Goal: Navigation & Orientation: Find specific page/section

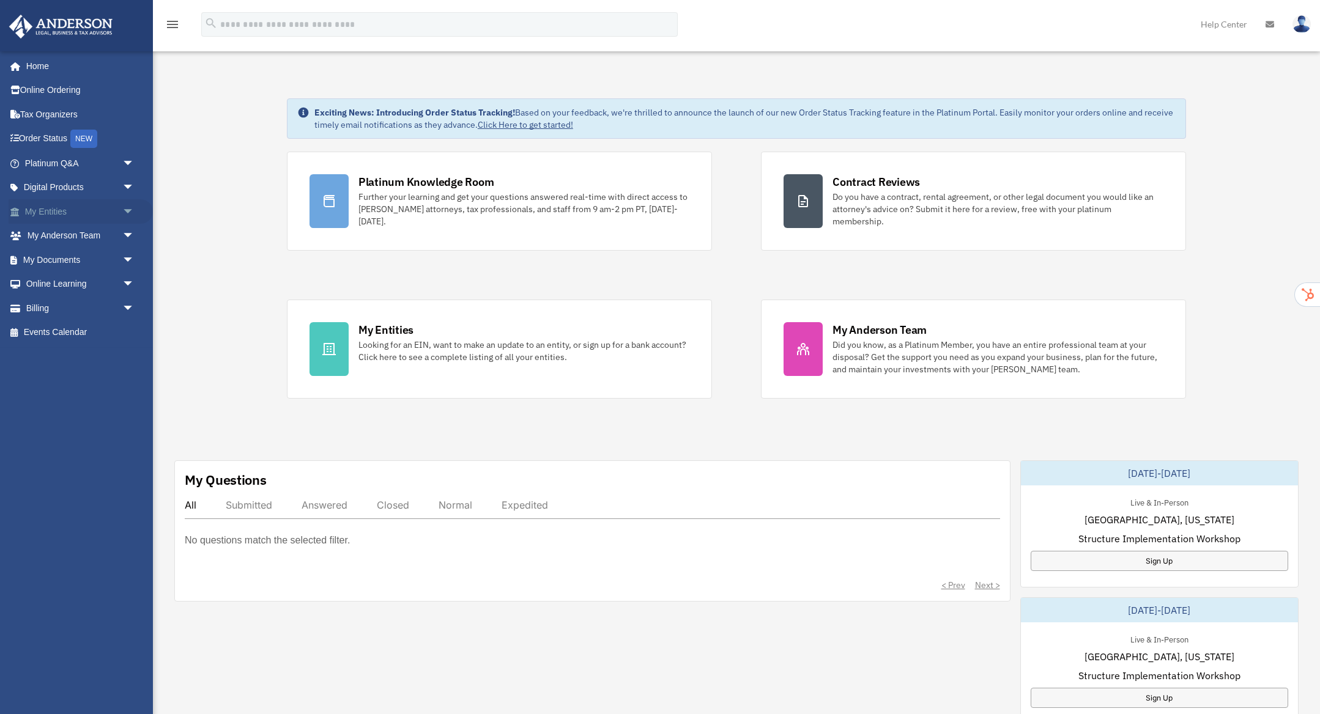
click at [102, 209] on link "My Entities arrow_drop_down" at bounding box center [81, 211] width 144 height 24
click at [128, 211] on span "arrow_drop_down" at bounding box center [134, 211] width 24 height 25
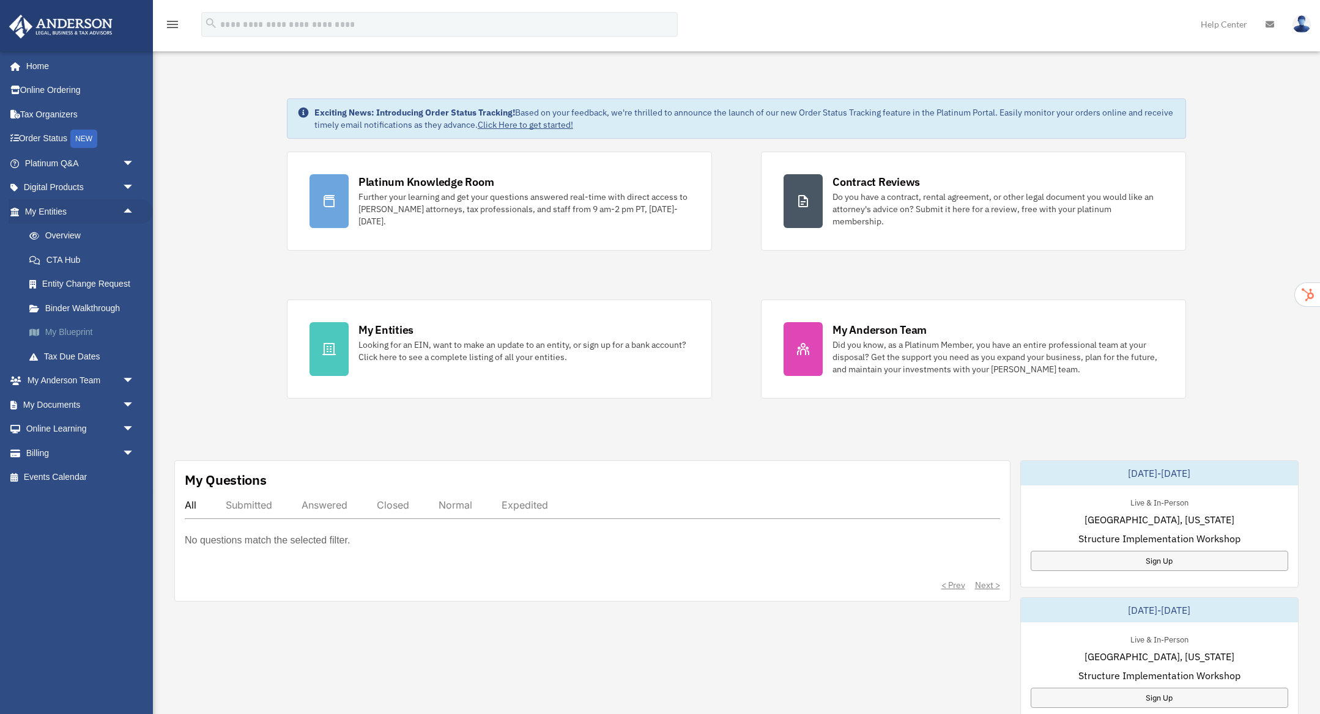
click at [75, 330] on link "My Blueprint" at bounding box center [85, 333] width 136 height 24
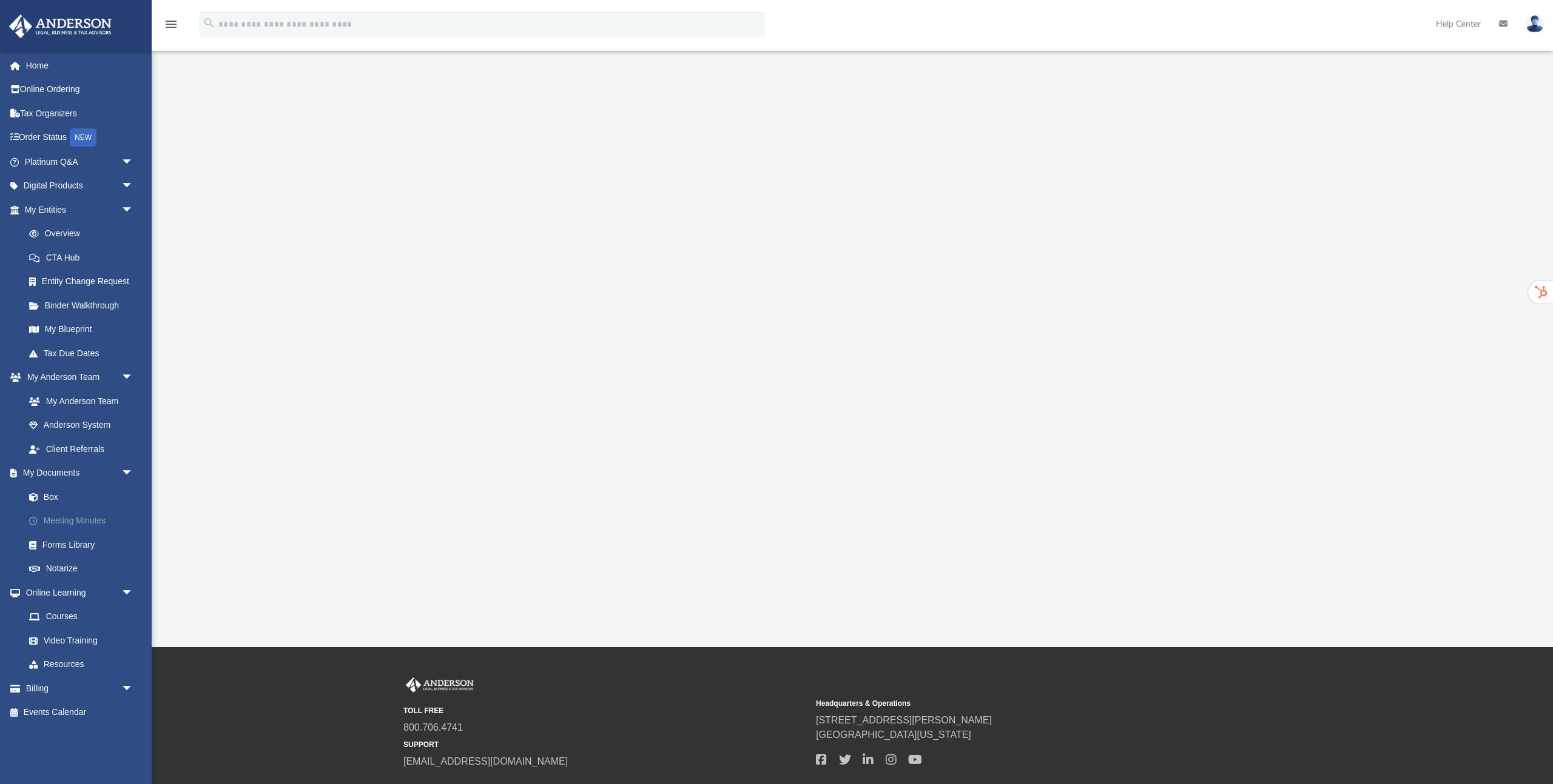
click at [70, 520] on link "Meeting Minutes" at bounding box center [84, 521] width 135 height 24
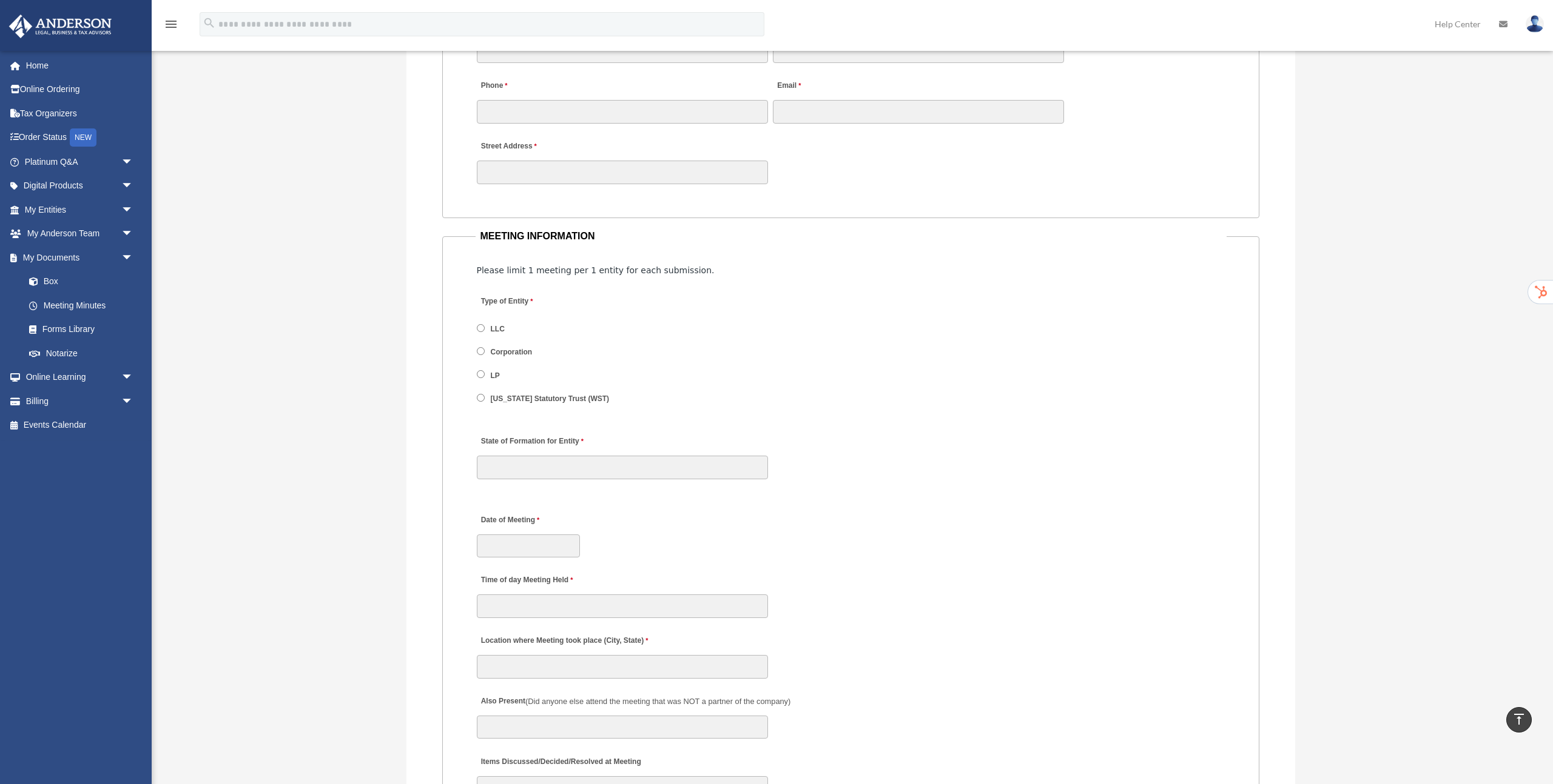
scroll to position [1194, 0]
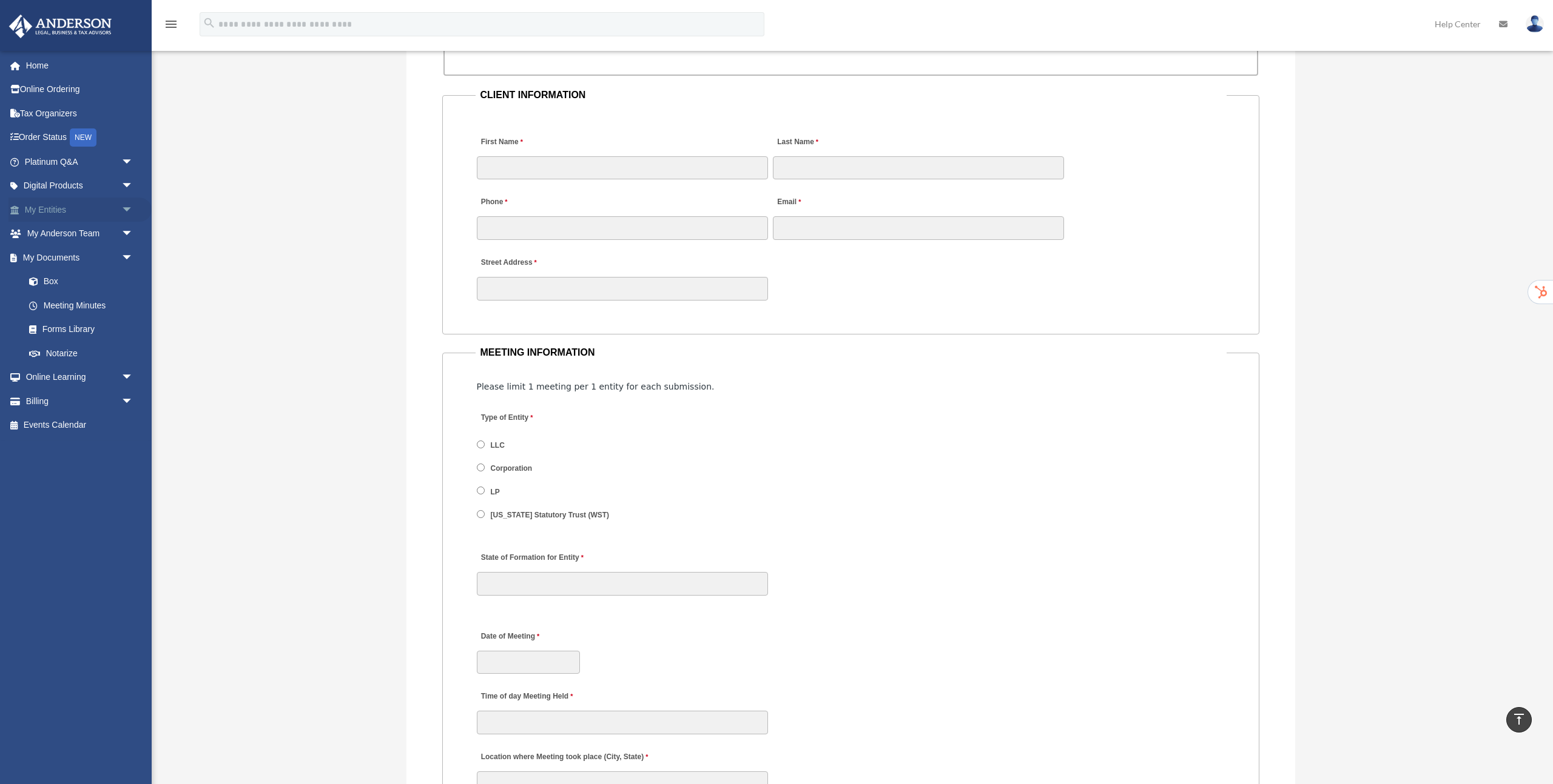
click at [124, 211] on span "arrow_drop_down" at bounding box center [133, 209] width 24 height 25
click at [75, 332] on link "My Blueprint" at bounding box center [84, 330] width 135 height 24
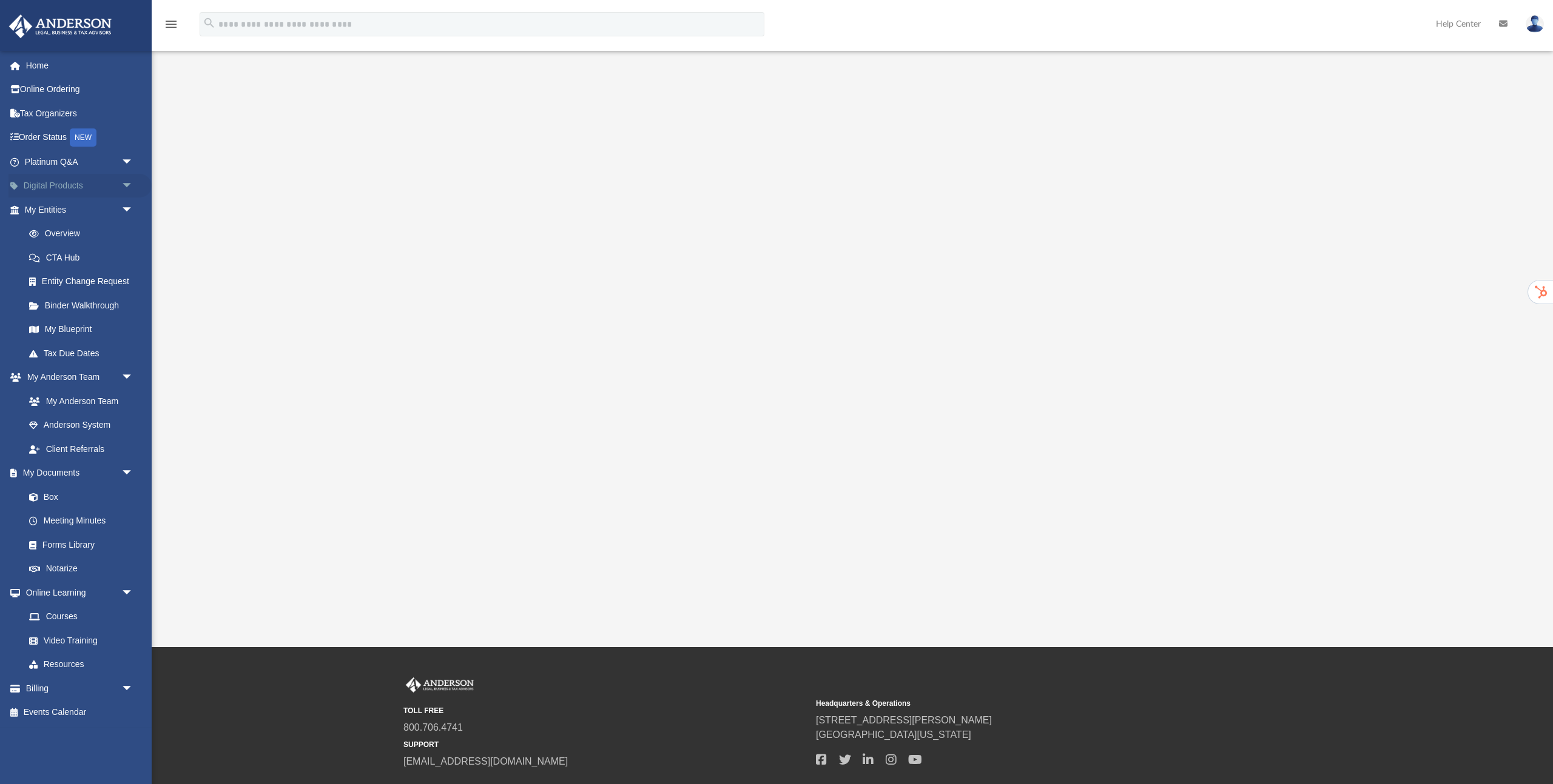
click at [121, 186] on span "arrow_drop_down" at bounding box center [133, 186] width 24 height 25
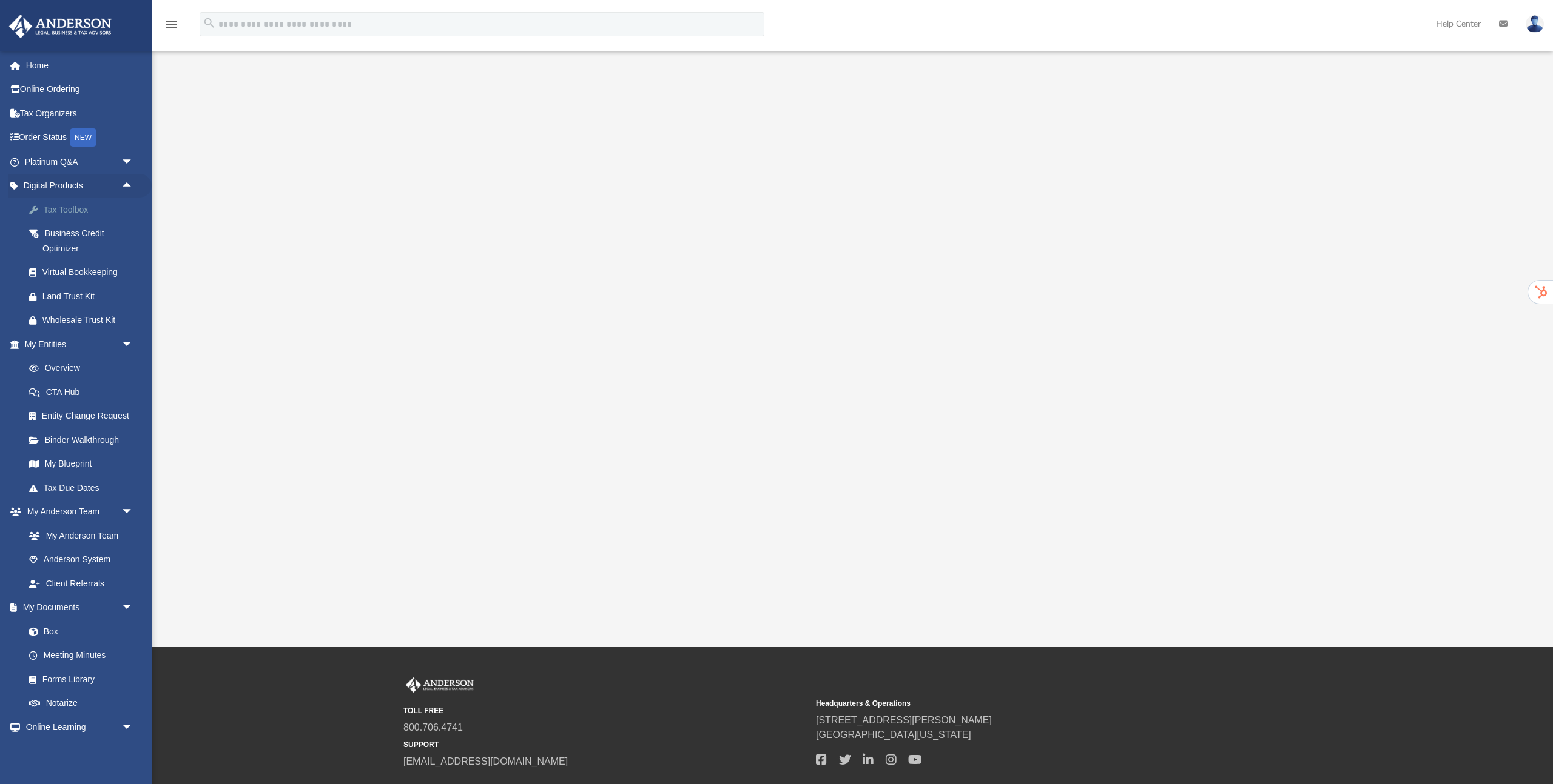
click at [78, 211] on div "Tax Toolbox" at bounding box center [89, 209] width 94 height 15
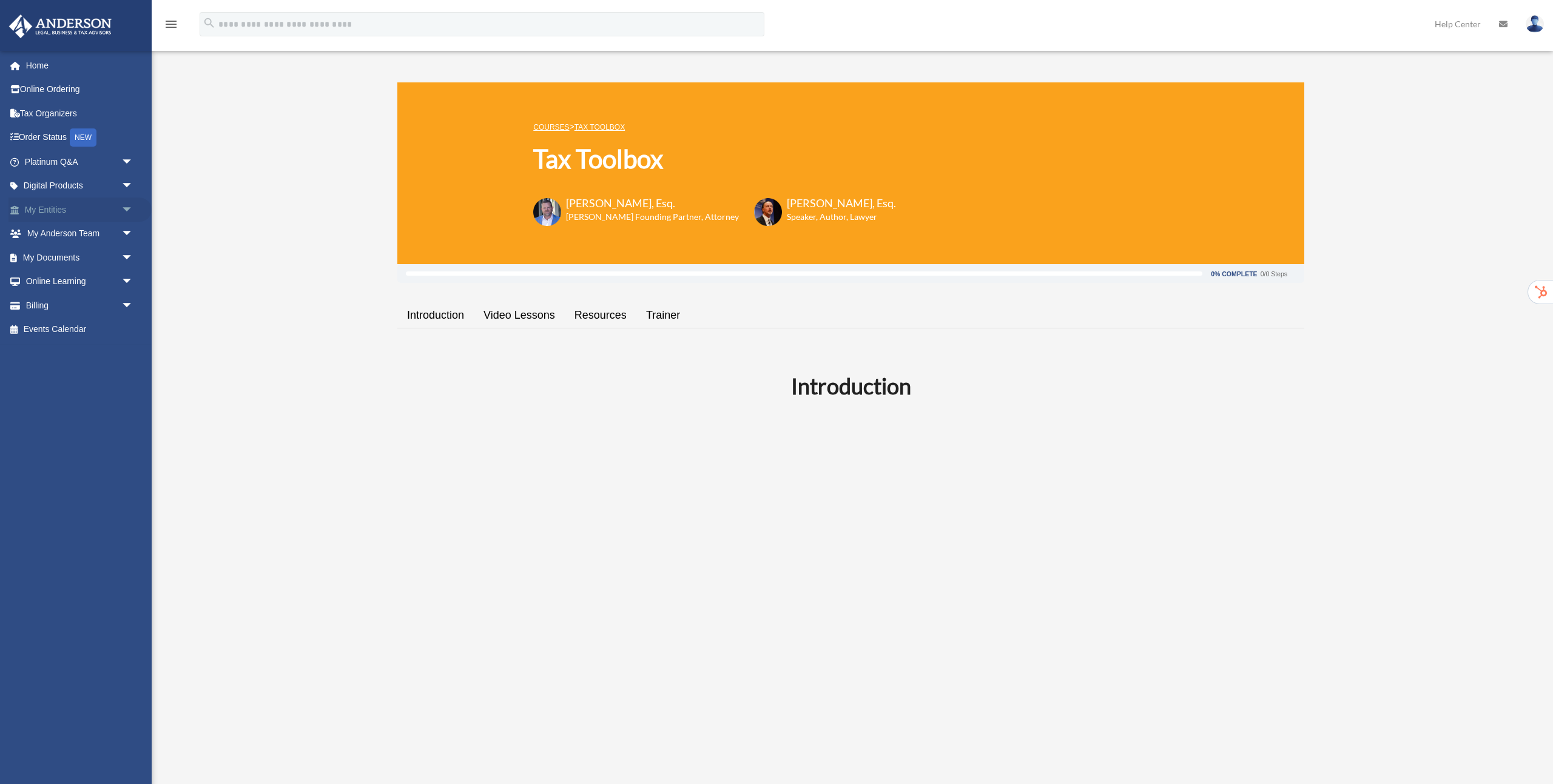
scroll to position [3, 0]
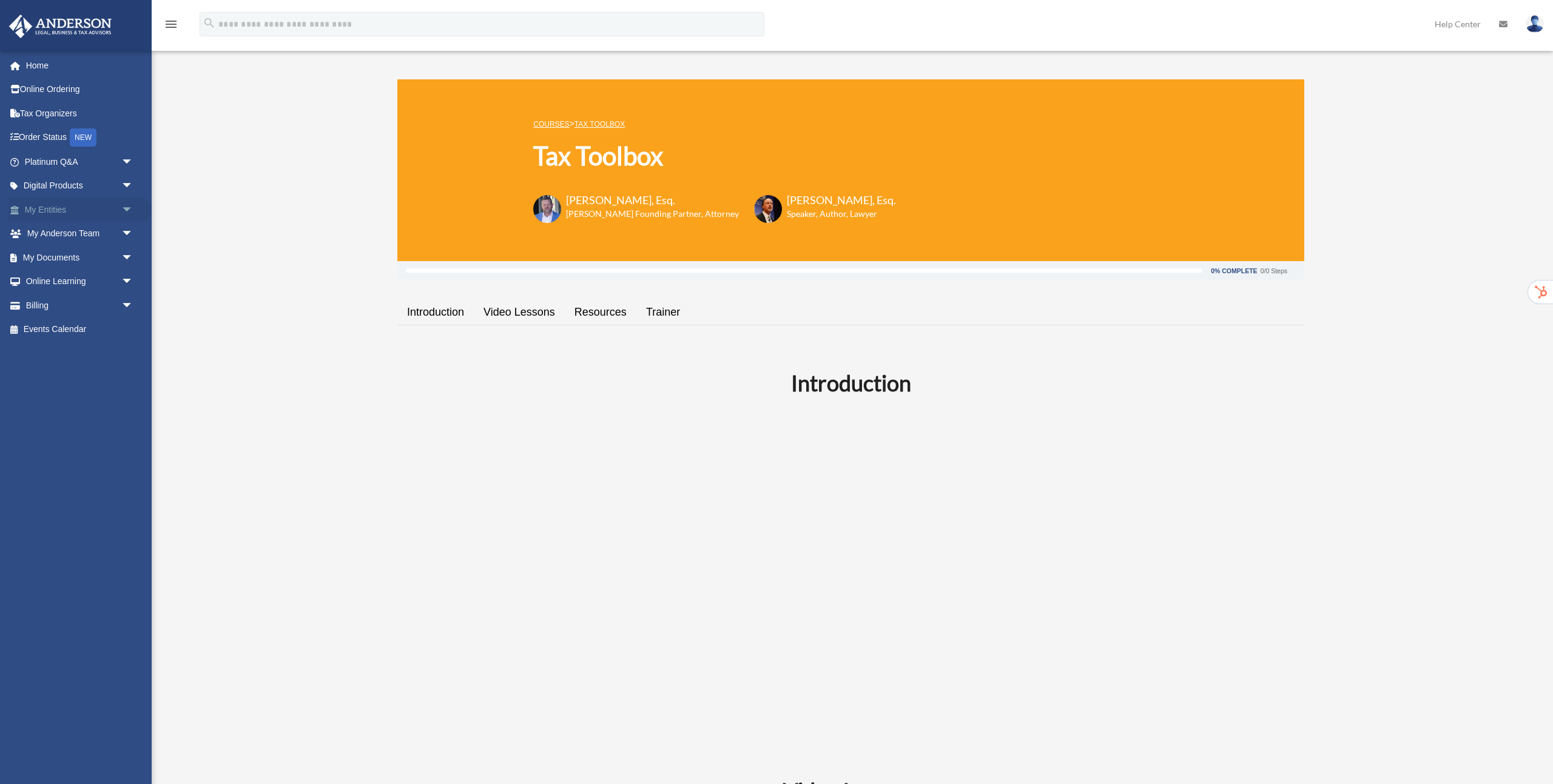
click at [128, 211] on span "arrow_drop_down" at bounding box center [133, 209] width 24 height 25
click at [84, 330] on link "My Blueprint" at bounding box center [84, 330] width 135 height 24
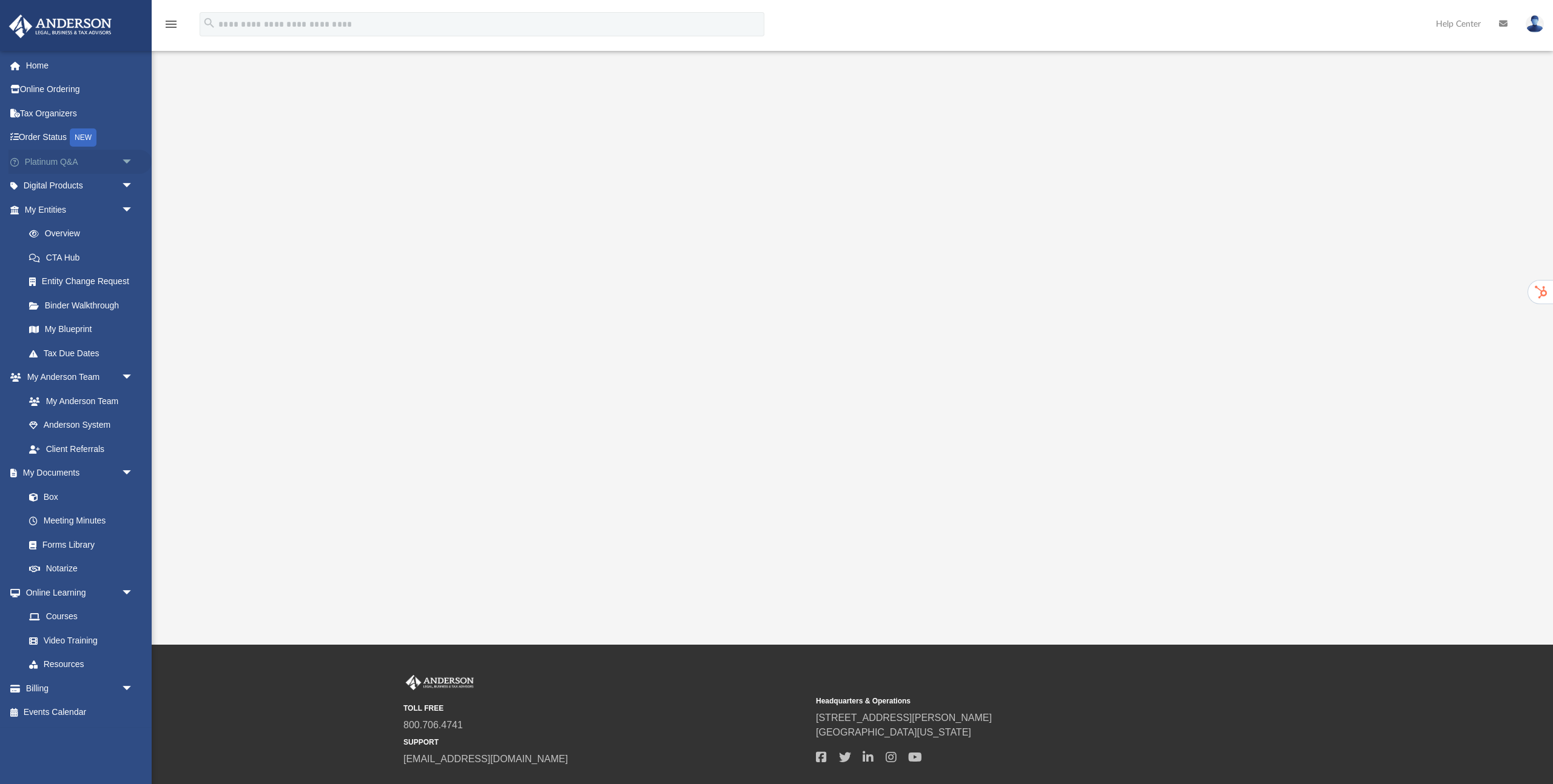
scroll to position [4, 0]
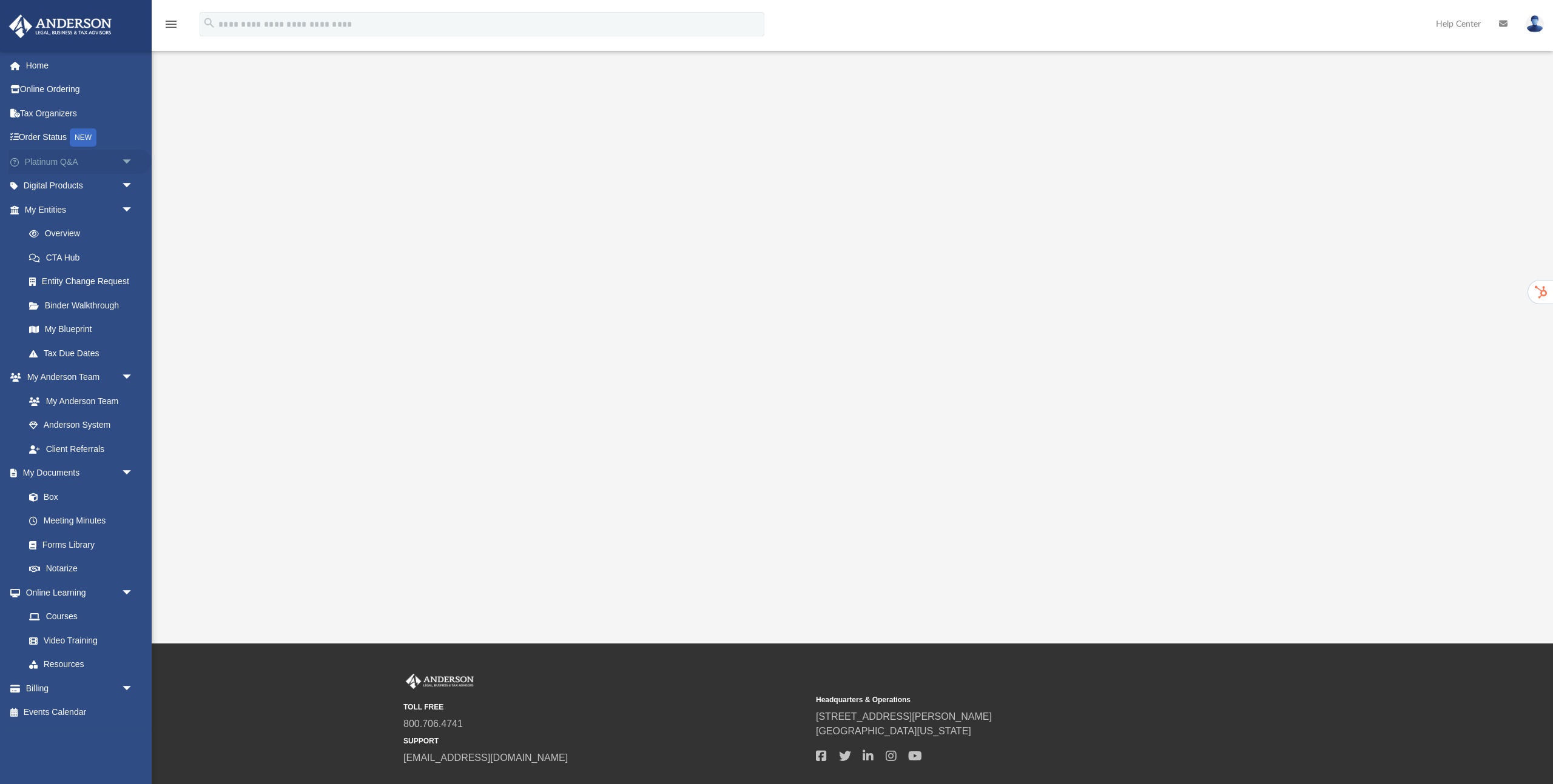
click at [131, 163] on span "arrow_drop_down" at bounding box center [133, 162] width 24 height 25
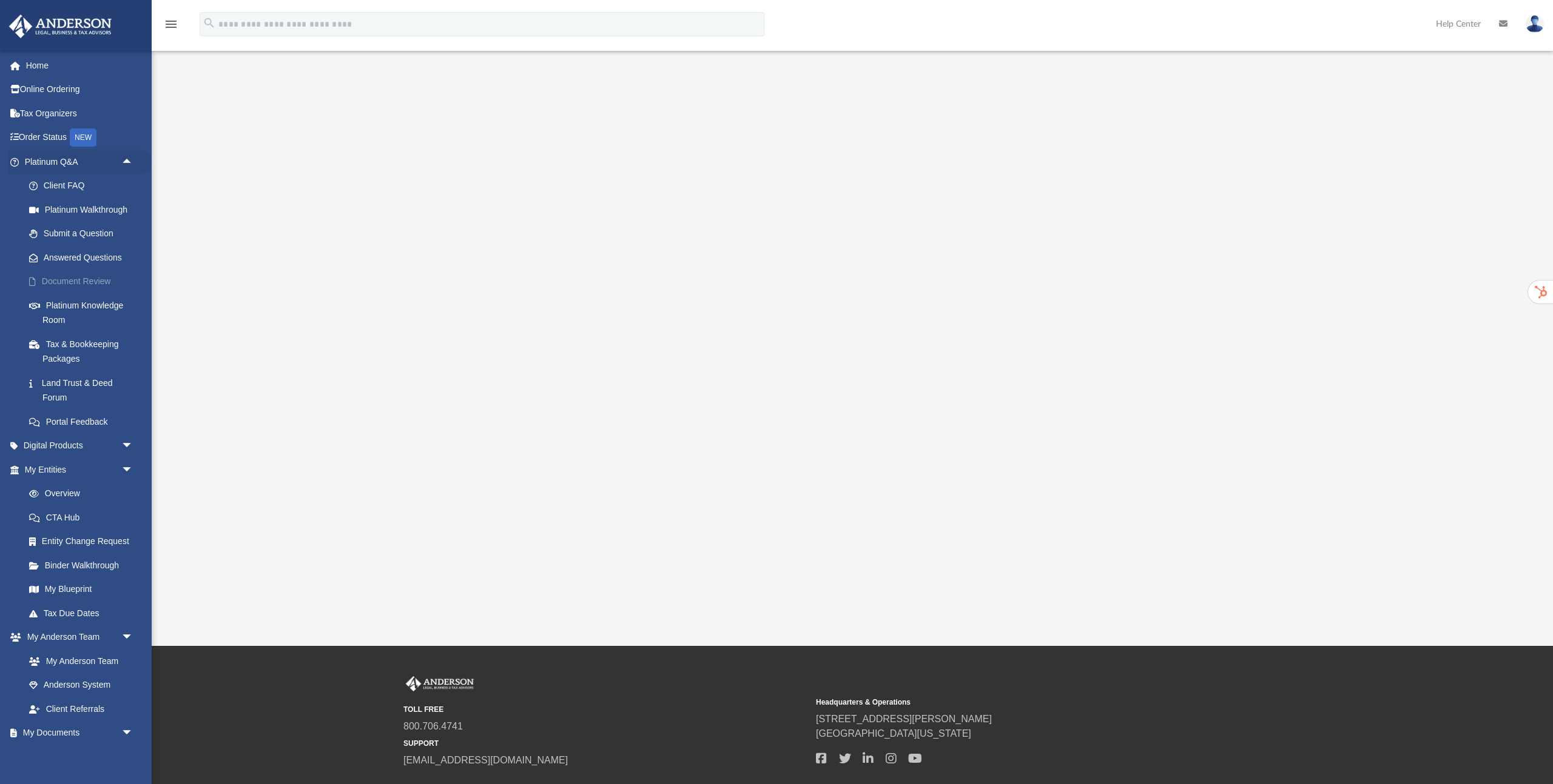
scroll to position [0, 0]
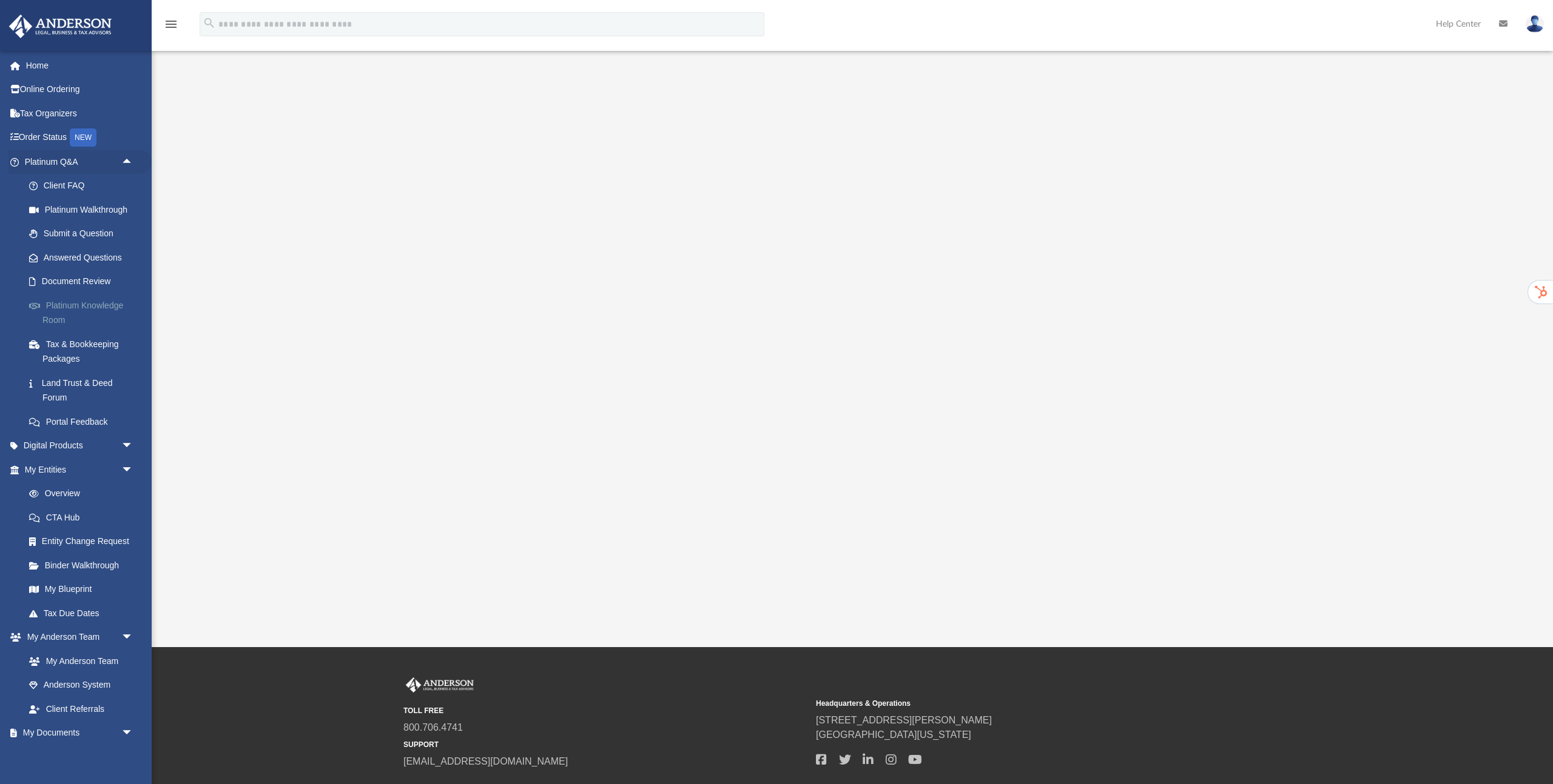
click at [74, 301] on link "Platinum Knowledge Room" at bounding box center [84, 312] width 135 height 39
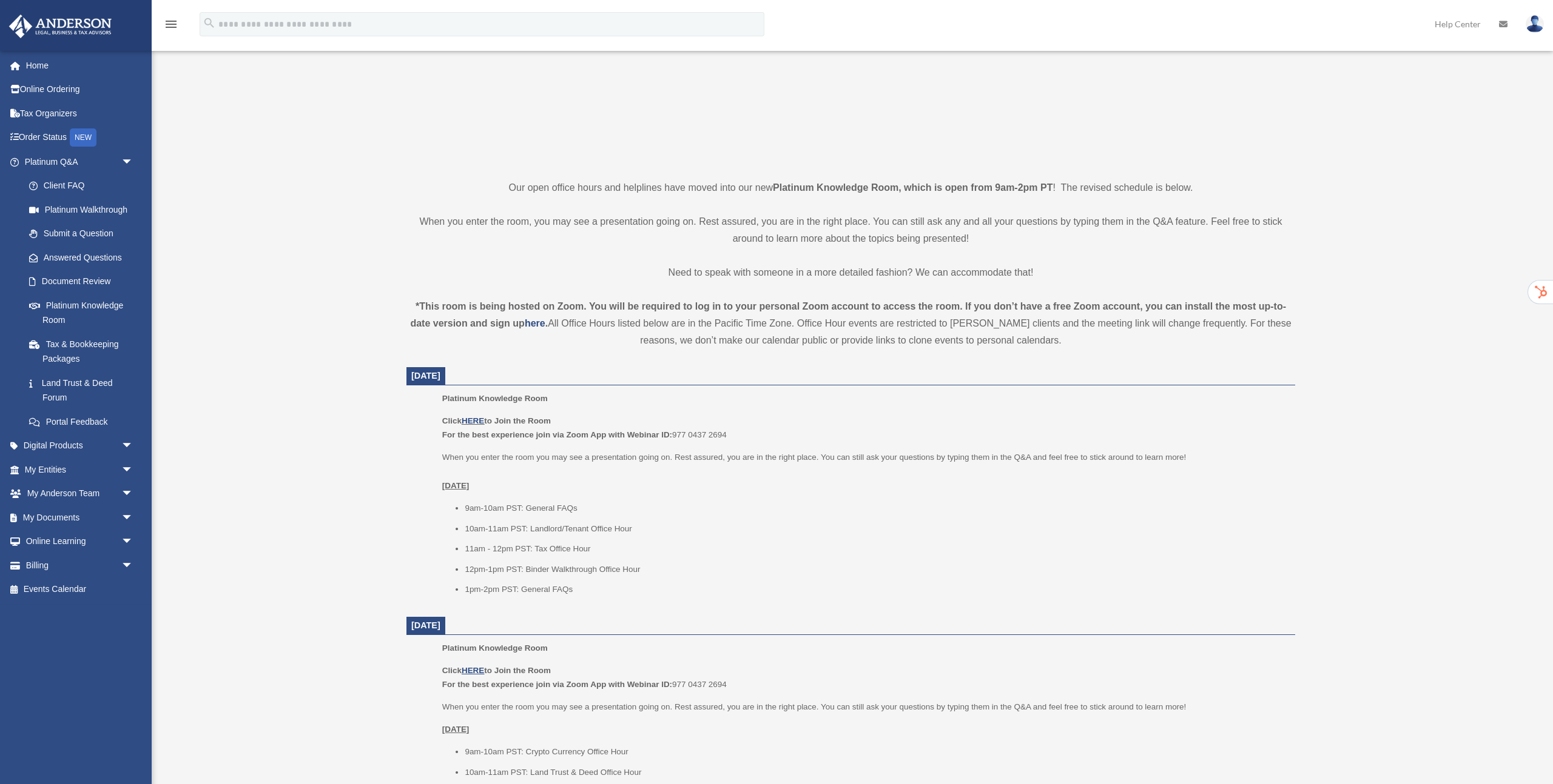
scroll to position [208, 0]
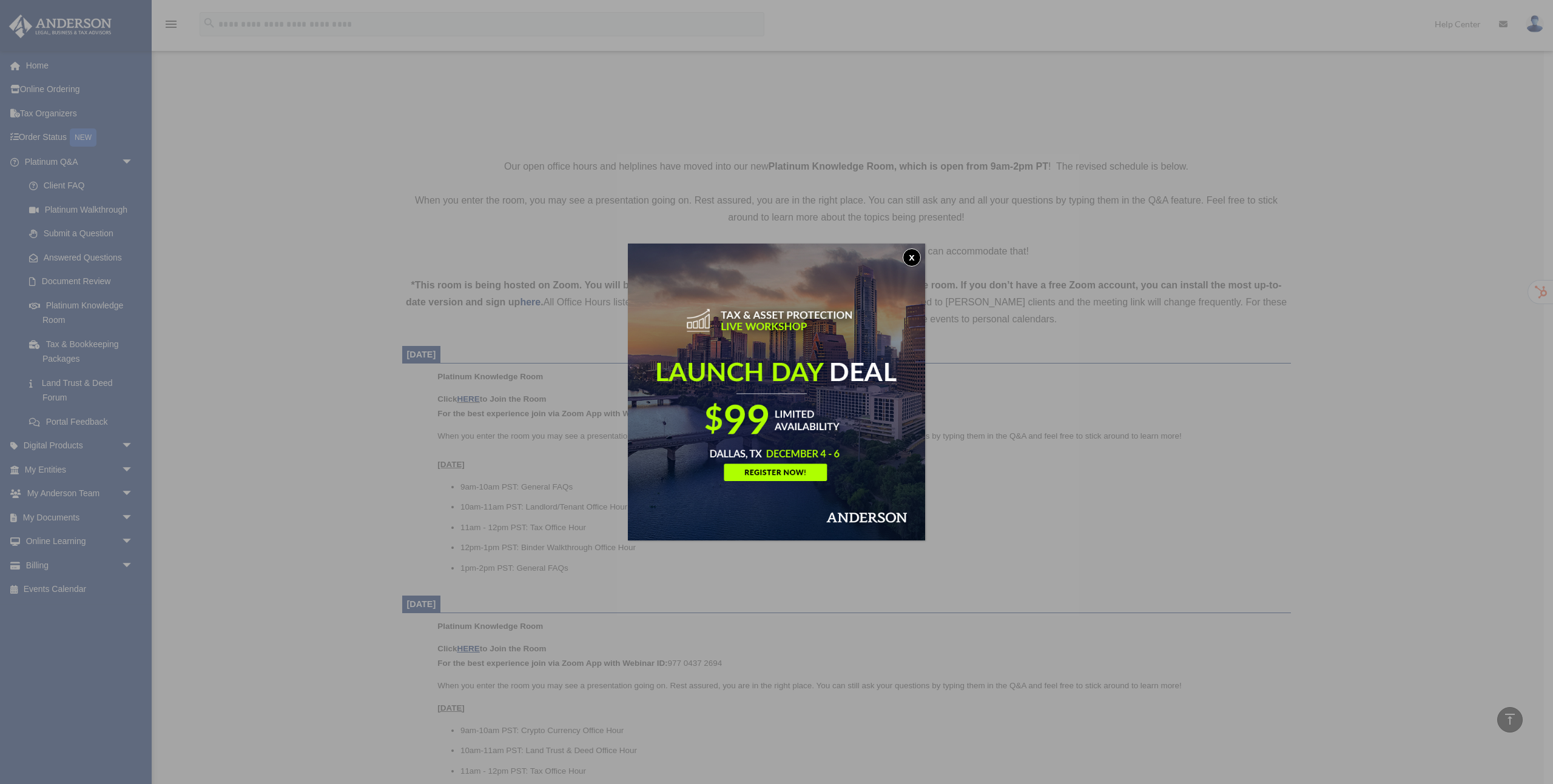
click at [910, 256] on button "x" at bounding box center [911, 258] width 18 height 18
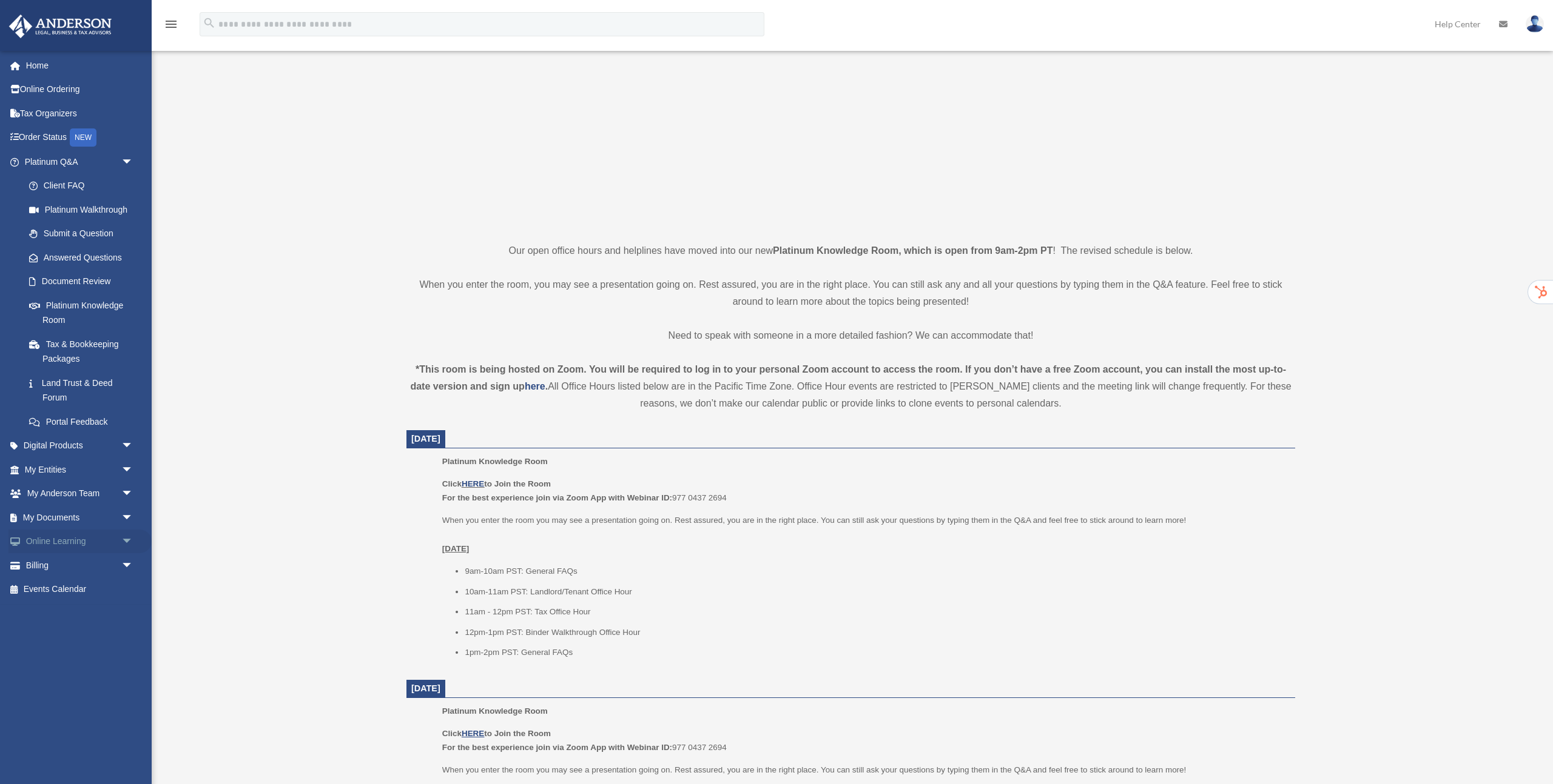
scroll to position [123, 0]
click at [127, 472] on span "arrow_drop_down" at bounding box center [133, 470] width 24 height 25
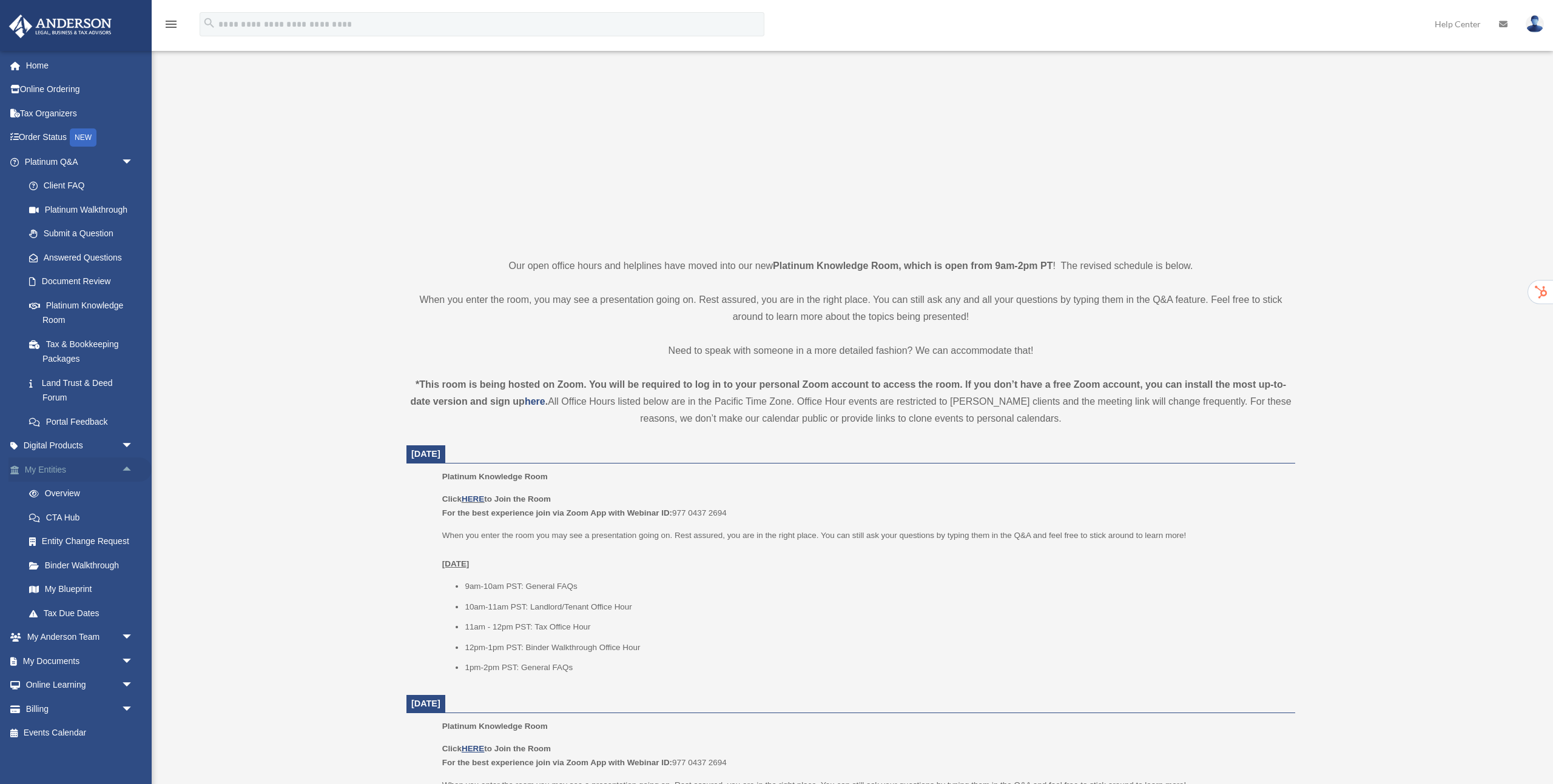
scroll to position [1, 0]
click at [66, 590] on link "My Blueprint" at bounding box center [84, 589] width 135 height 24
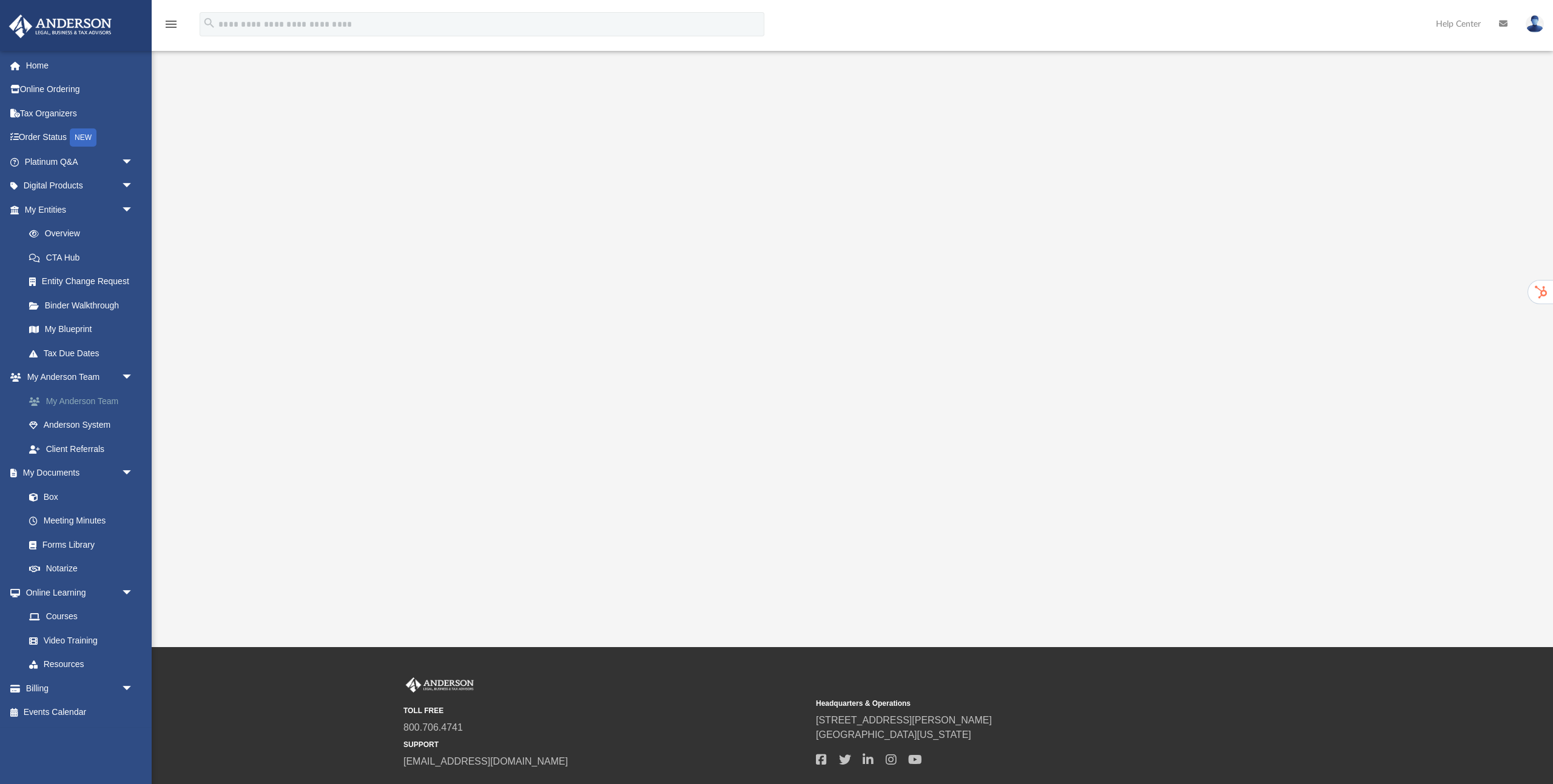
click at [83, 402] on link "My Anderson Team" at bounding box center [84, 401] width 135 height 24
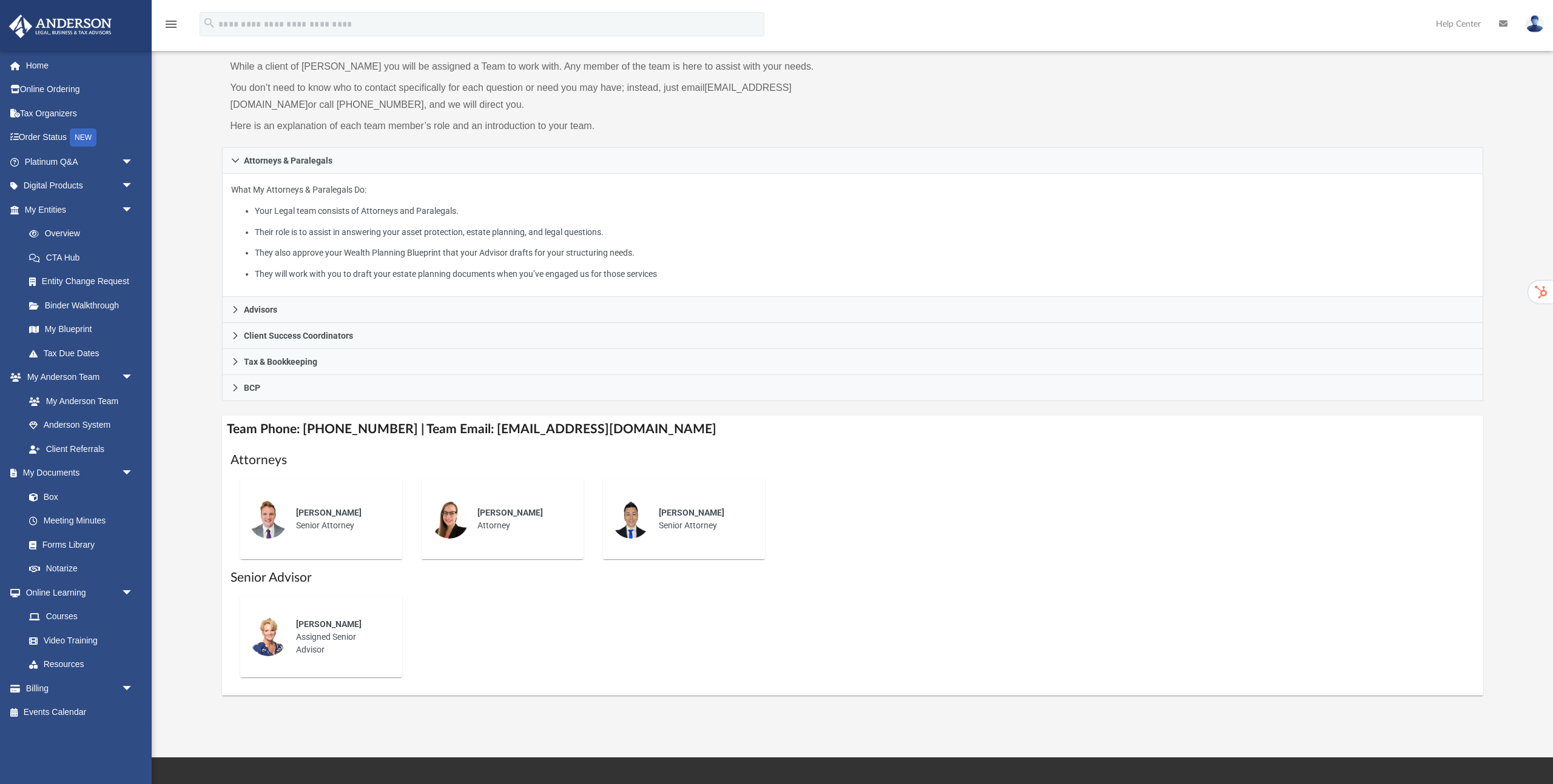
scroll to position [90, 0]
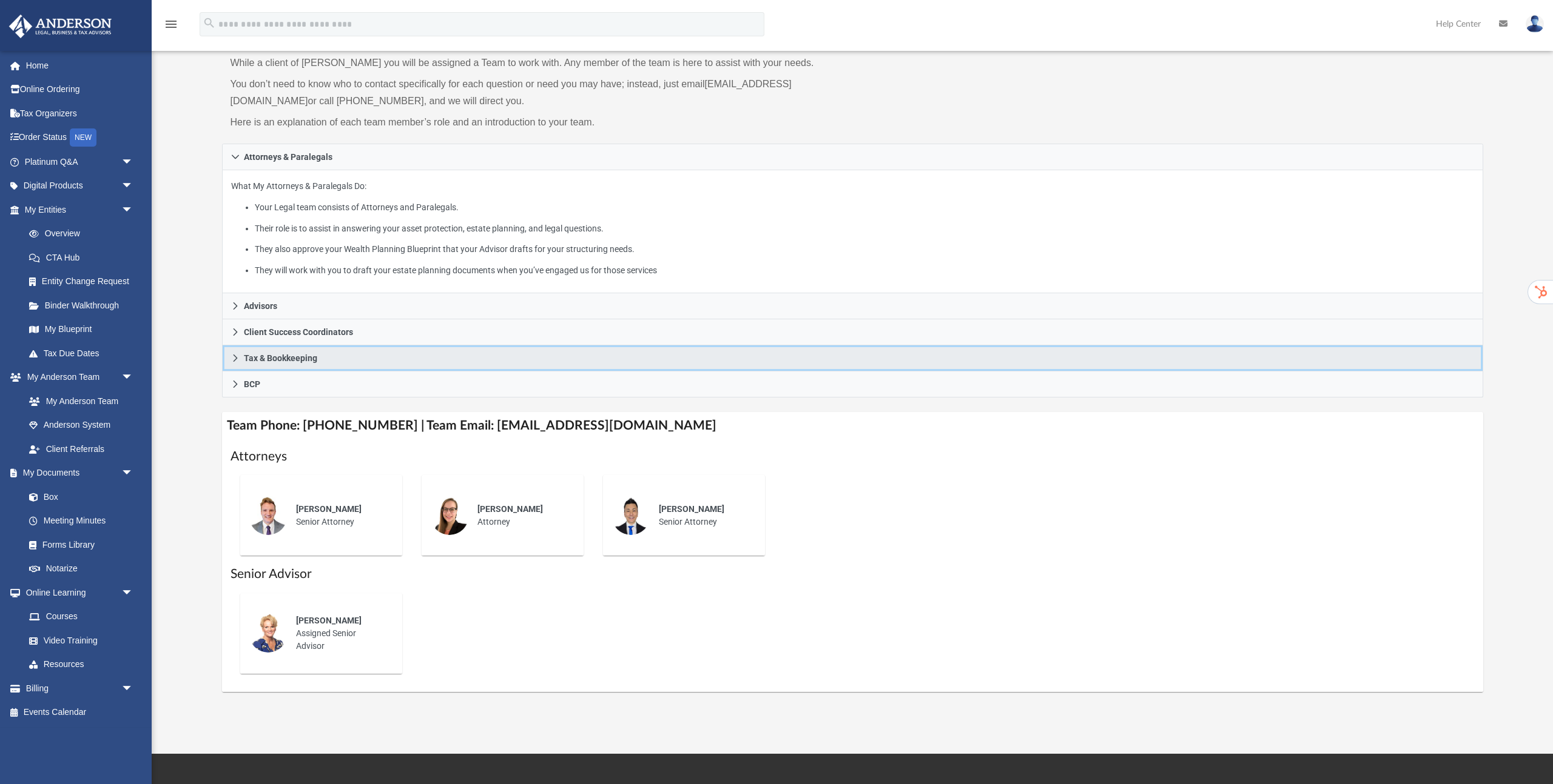
click at [281, 354] on span "Tax & Bookkeeping" at bounding box center [281, 358] width 73 height 9
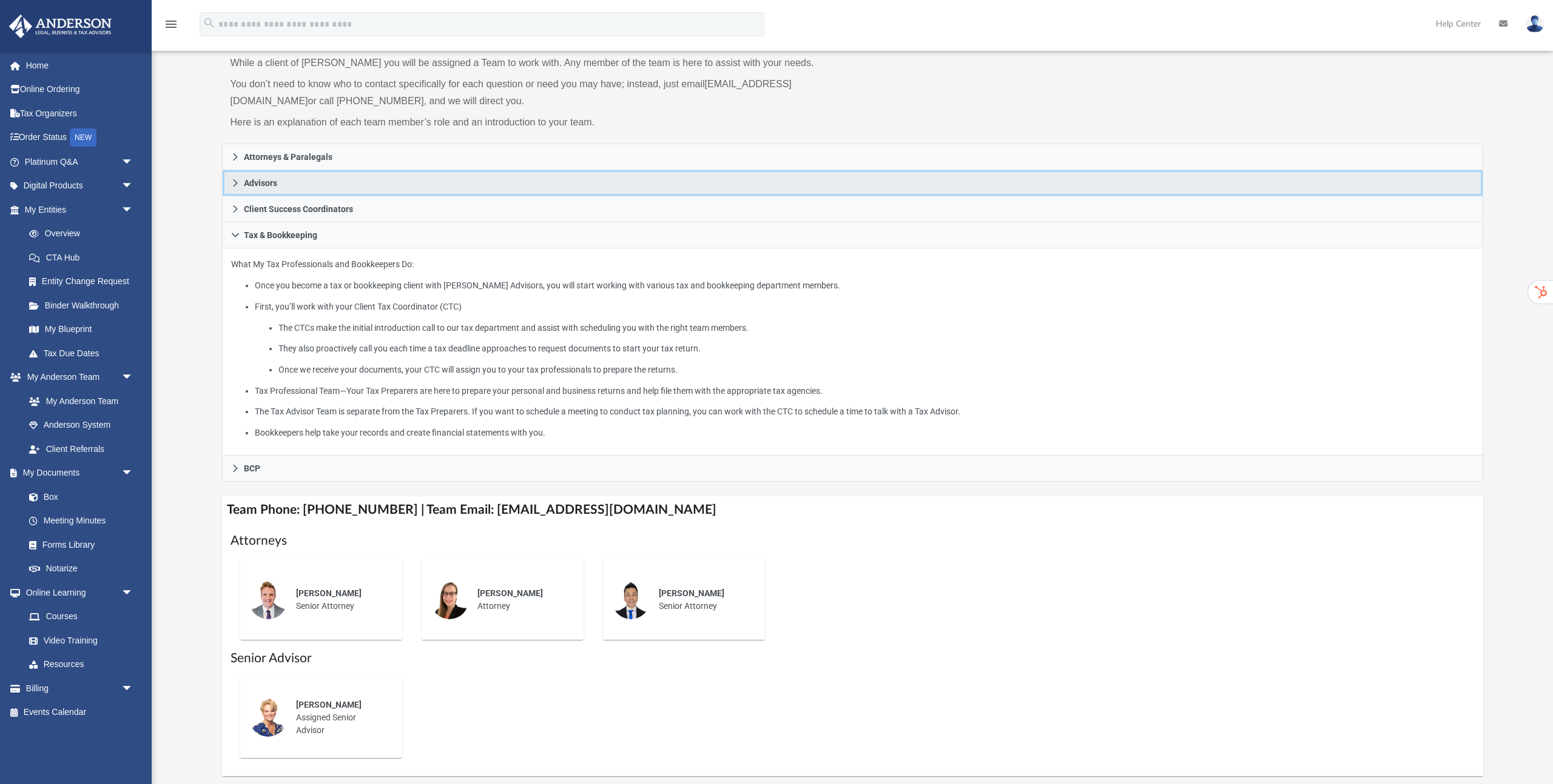
click at [278, 178] on span "Advisors" at bounding box center [261, 182] width 34 height 9
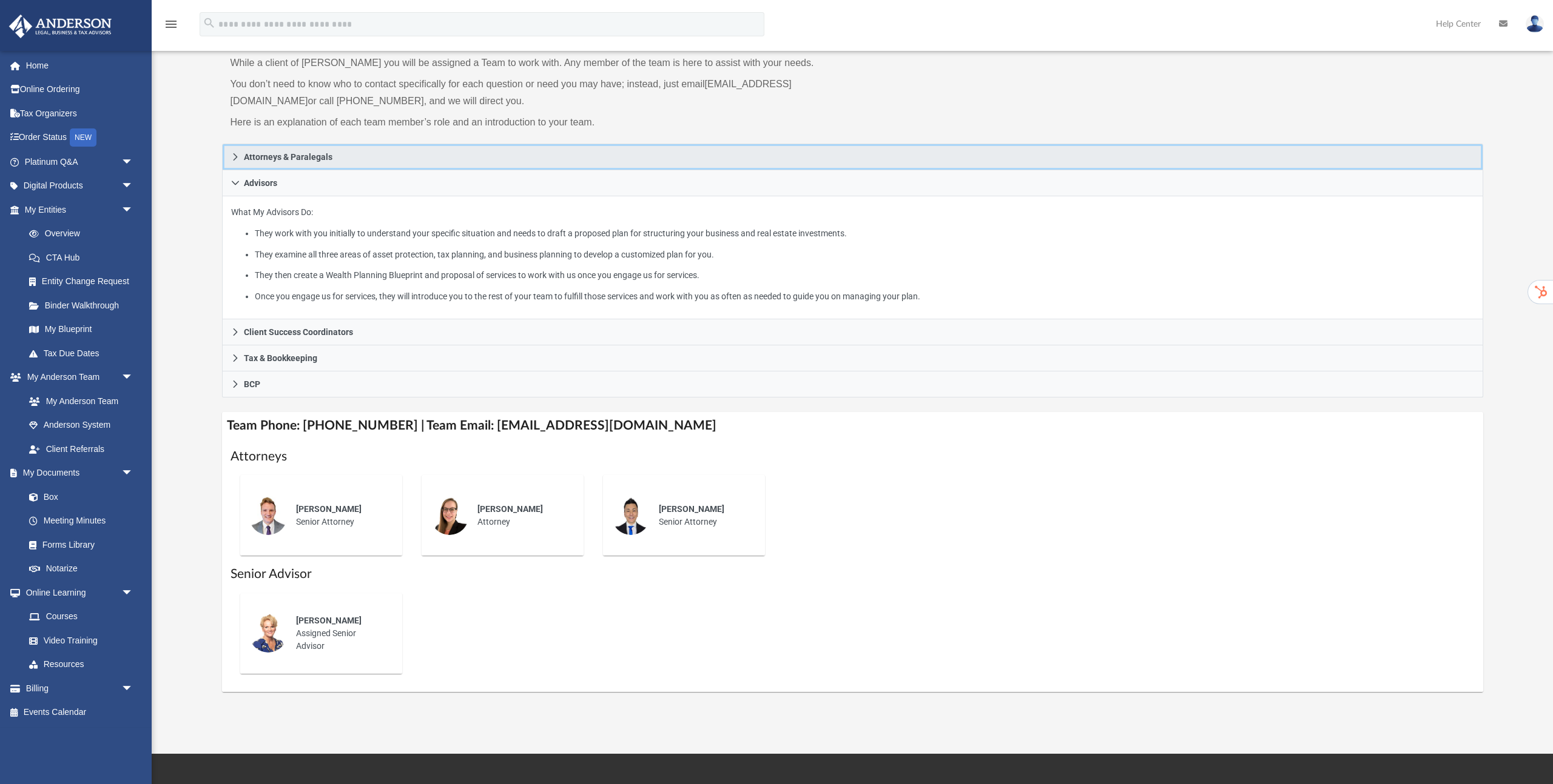
click at [271, 150] on link "Attorneys & Paralegals" at bounding box center [853, 157] width 1261 height 27
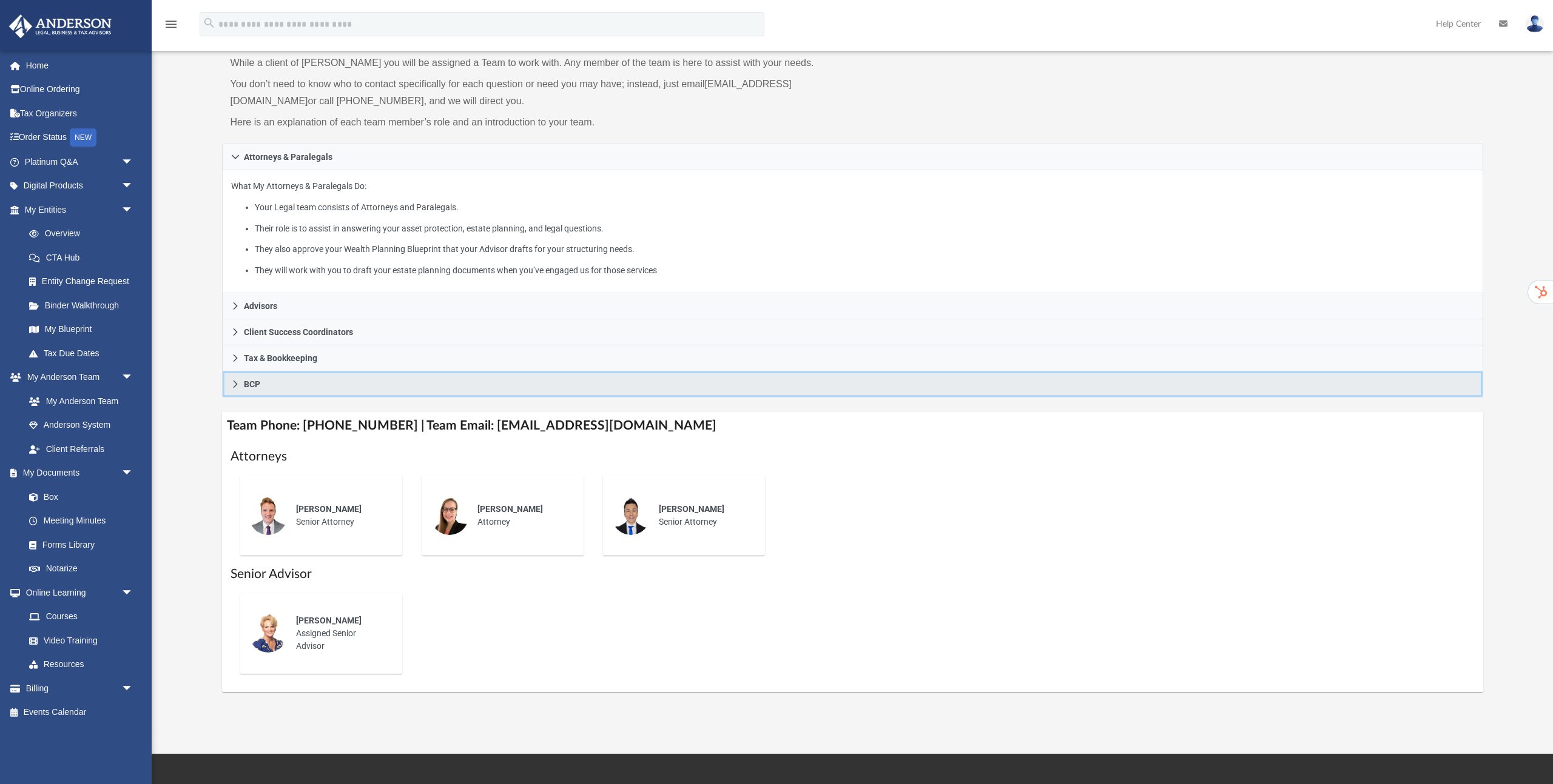
click at [284, 385] on link "BCP" at bounding box center [853, 385] width 1261 height 26
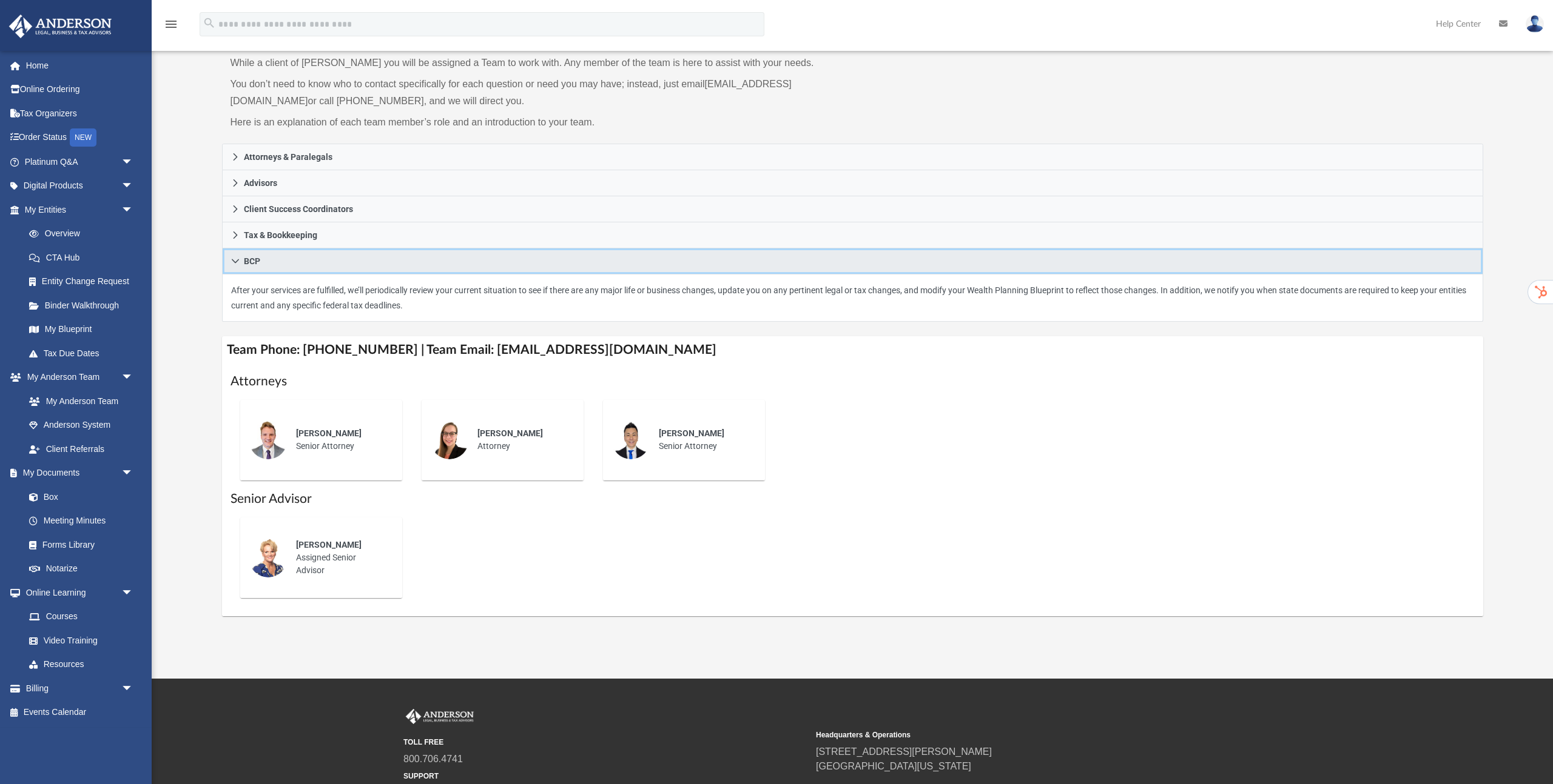
click at [284, 262] on link "BCP" at bounding box center [853, 262] width 1261 height 26
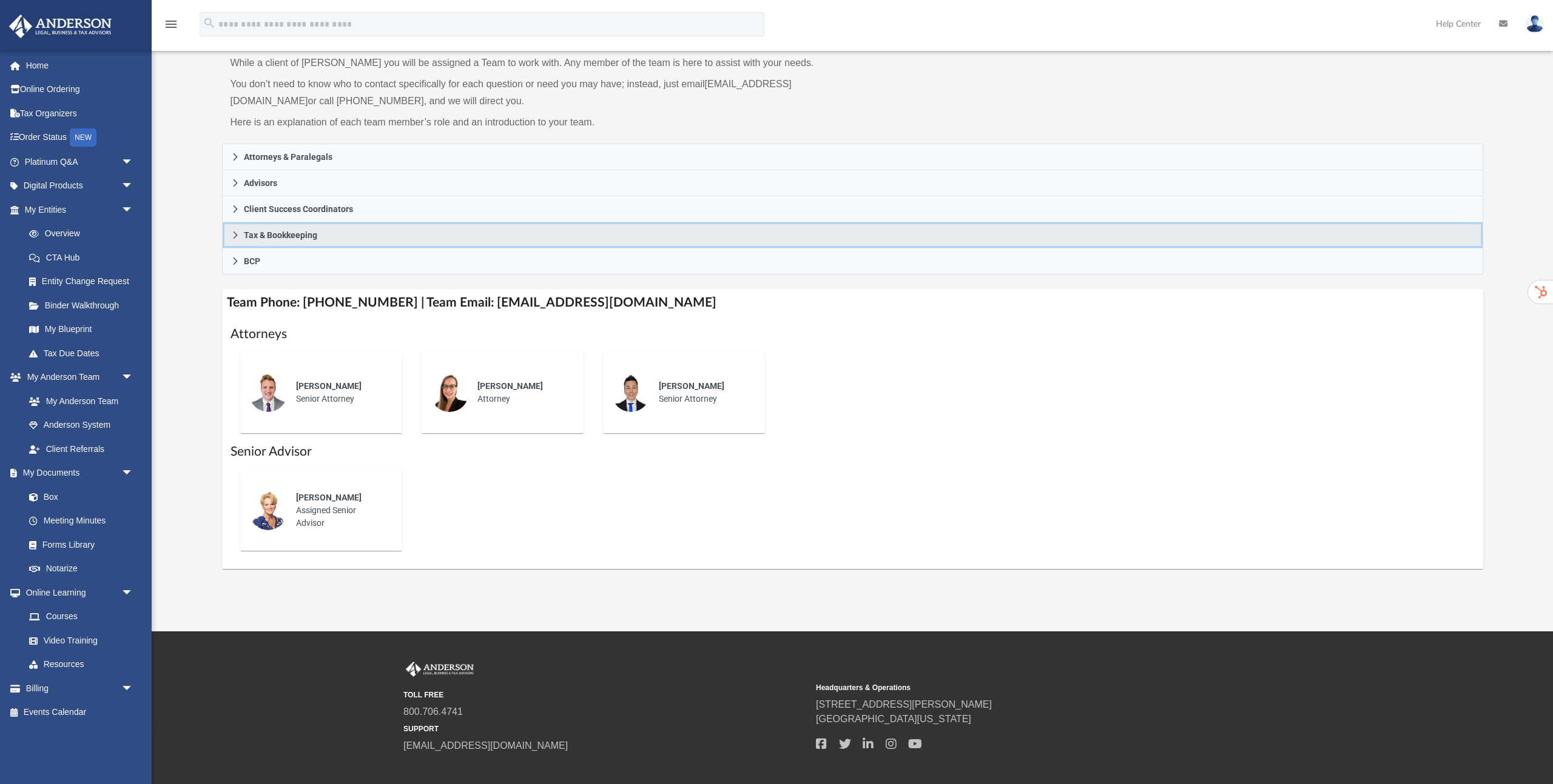
click at [281, 231] on span "Tax & Bookkeeping" at bounding box center [281, 235] width 73 height 9
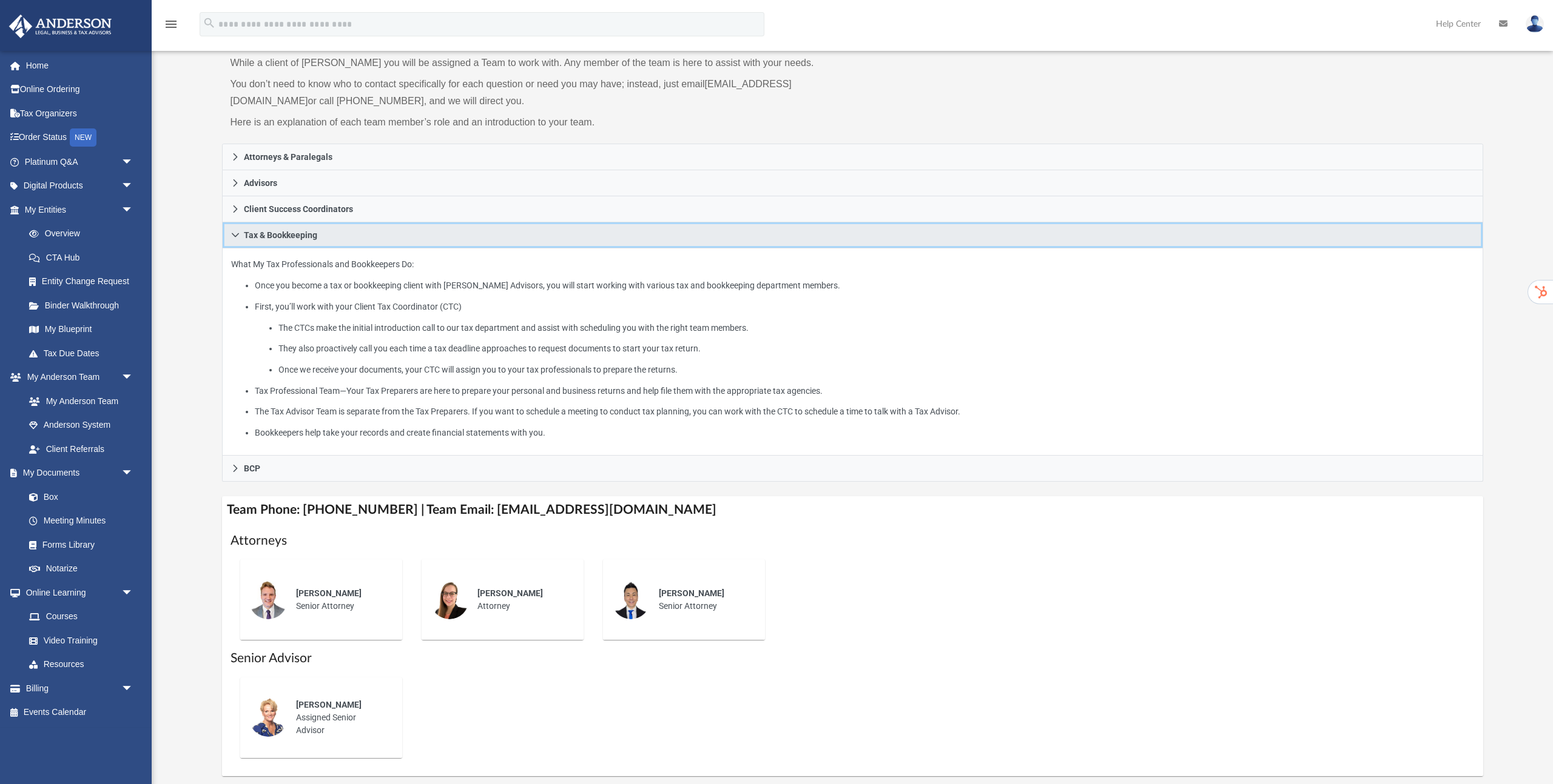
click at [281, 231] on span "Tax & Bookkeeping" at bounding box center [281, 235] width 73 height 9
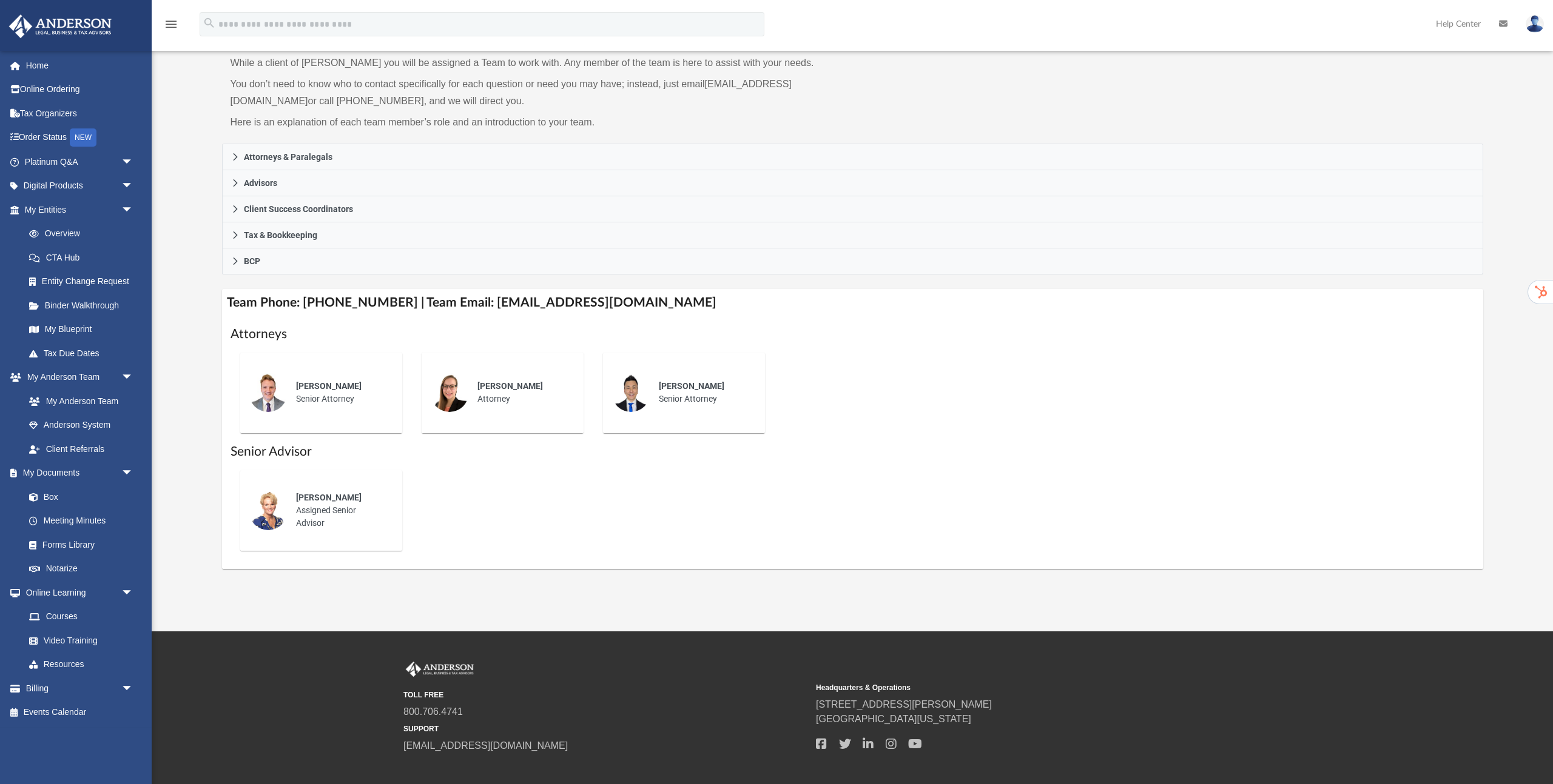
click at [318, 506] on div "[PERSON_NAME] Assigned Senior Advisor" at bounding box center [340, 510] width 106 height 56
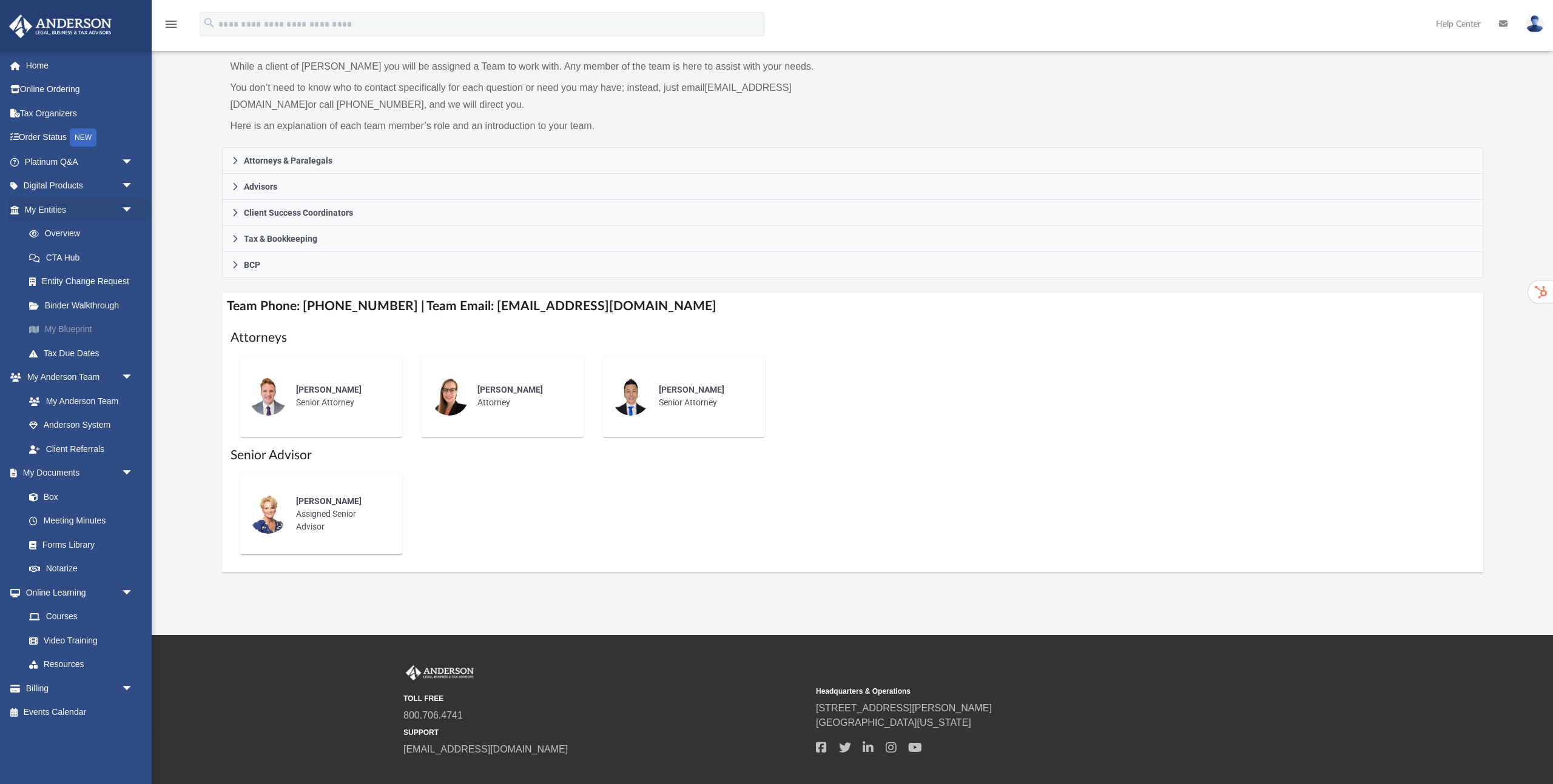
click at [72, 332] on link "My Blueprint" at bounding box center [84, 330] width 135 height 24
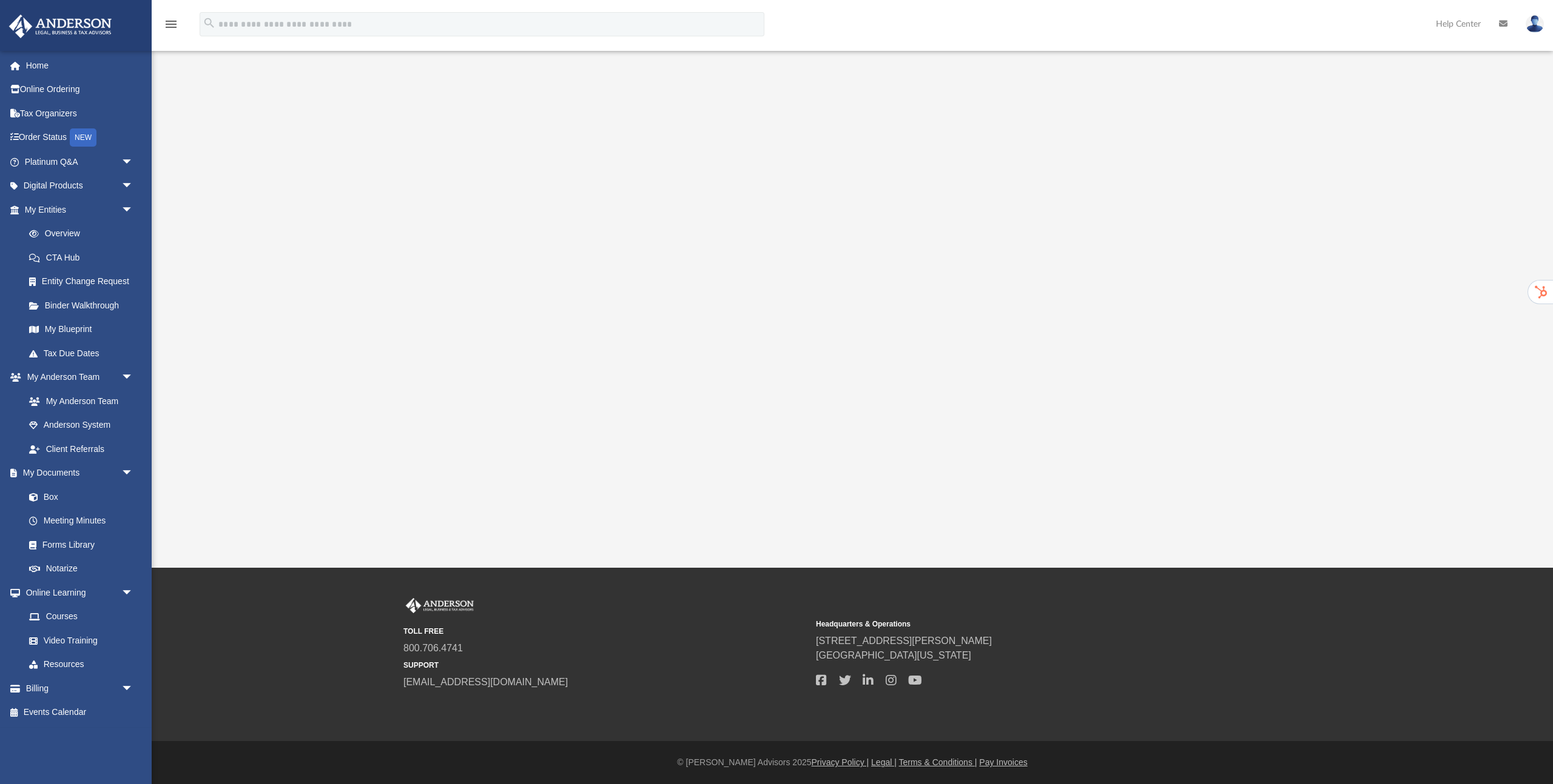
scroll to position [79, 0]
drag, startPoint x: 302, startPoint y: 147, endPoint x: 281, endPoint y: 84, distance: 66.4
click at [299, 138] on div at bounding box center [853, 263] width 1261 height 485
click at [278, 165] on div at bounding box center [853, 263] width 1261 height 485
